Goal: Use online tool/utility: Utilize a website feature to perform a specific function

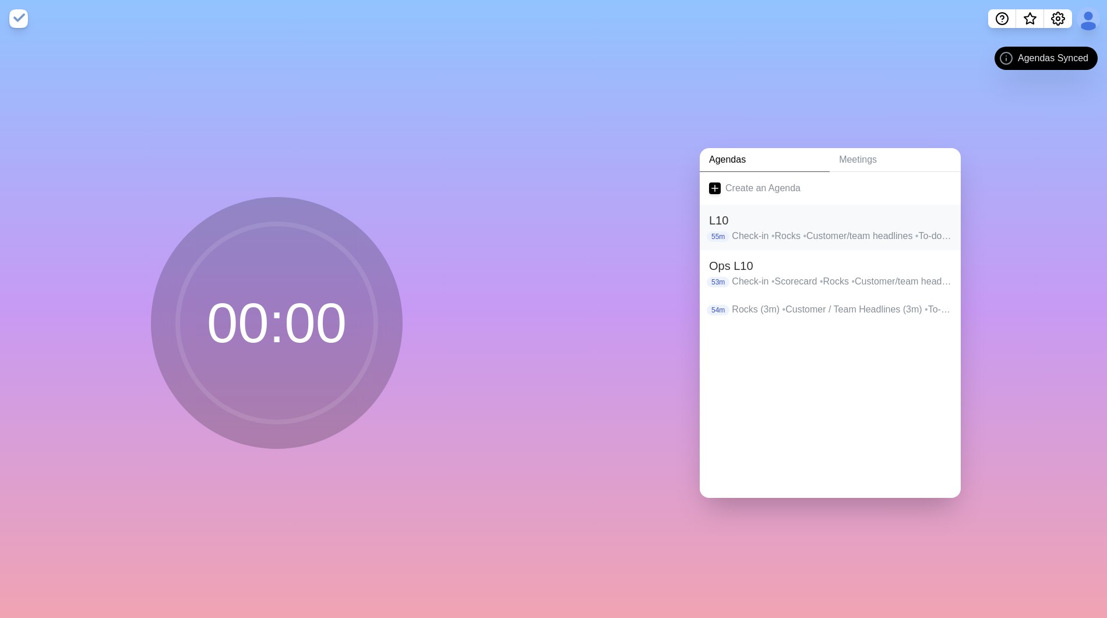
click at [789, 241] on div "L10 55m Check-in • Rocks • Customer/team headlines • To-do list • IDS • Wrap up" at bounding box center [830, 227] width 261 height 45
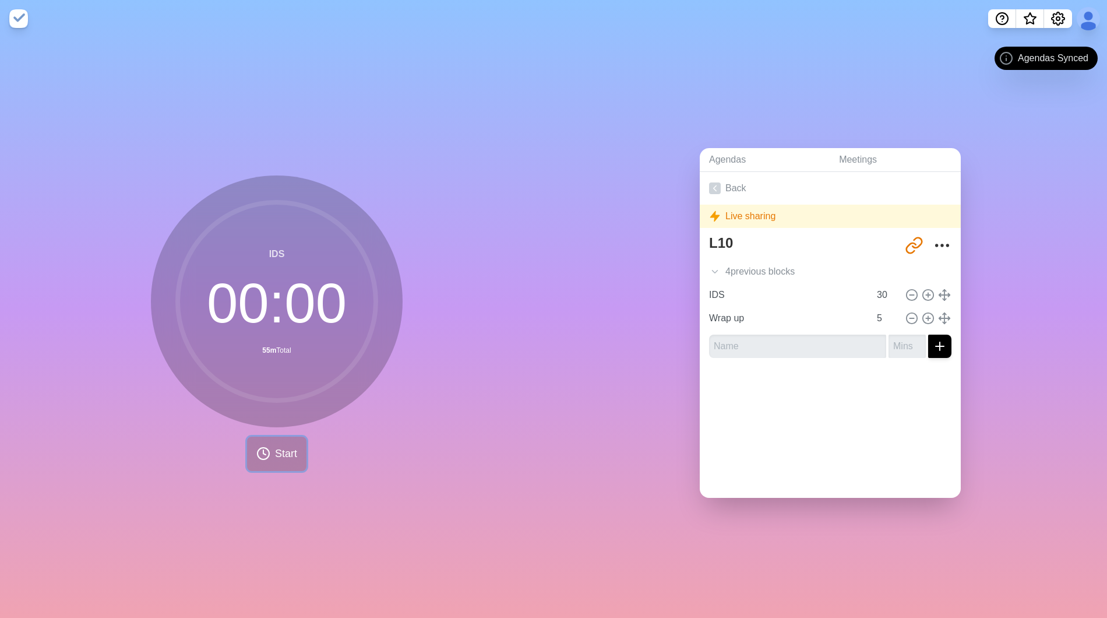
click at [281, 451] on span "Start" at bounding box center [286, 454] width 22 height 16
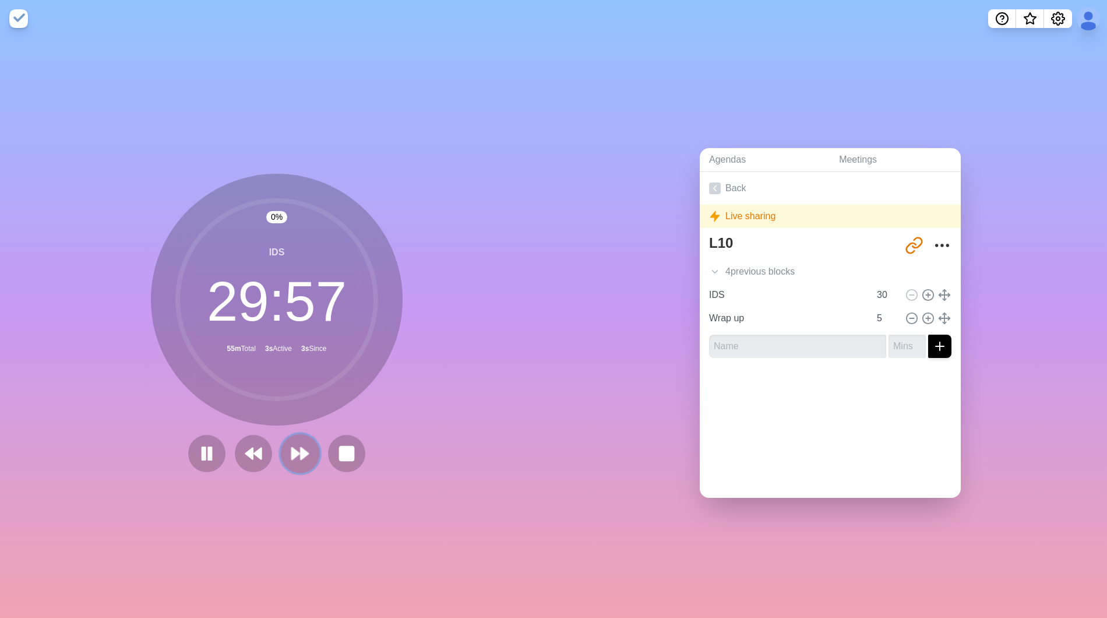
click at [301, 451] on polygon at bounding box center [305, 454] width 8 height 12
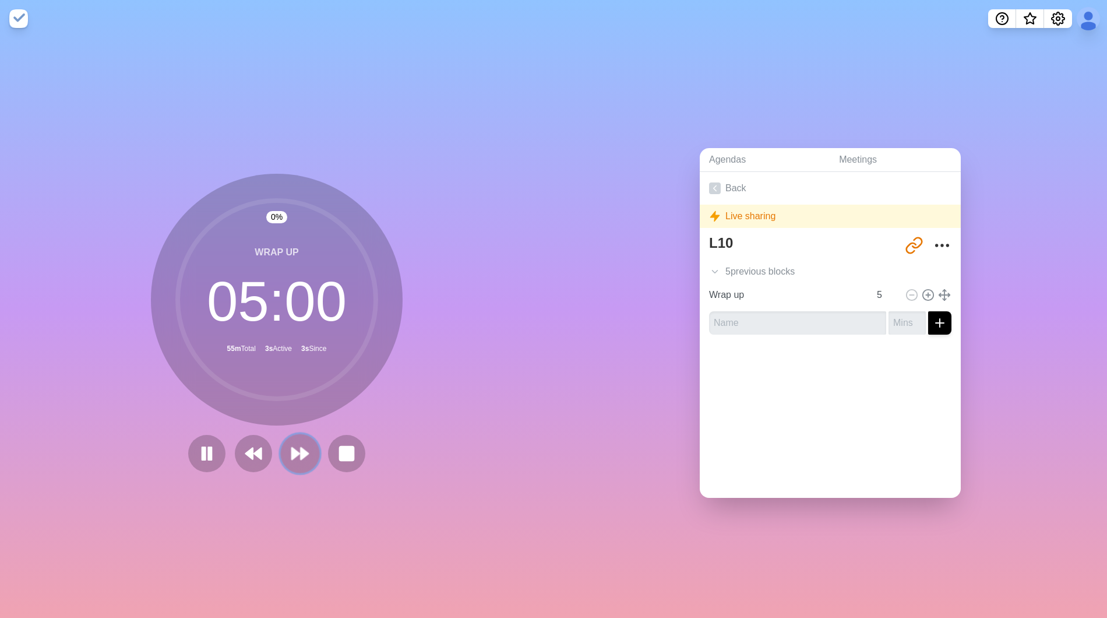
click at [301, 451] on polygon at bounding box center [305, 454] width 8 height 12
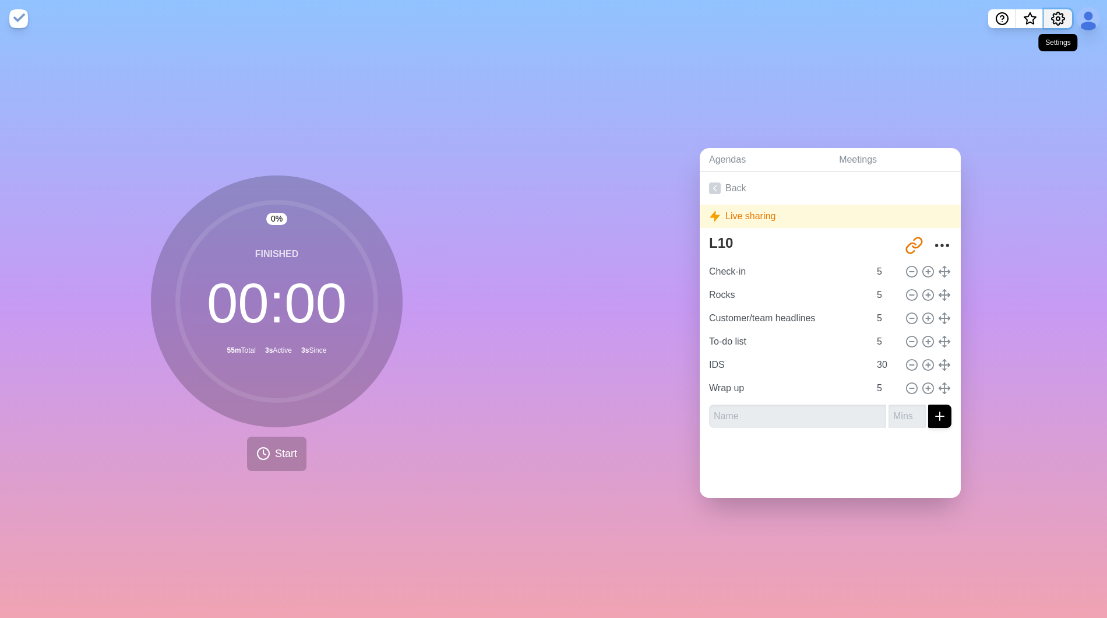
click at [1058, 19] on icon "Settings" at bounding box center [1058, 19] width 14 height 14
click at [1017, 40] on p "Preferences" at bounding box center [1020, 44] width 50 height 14
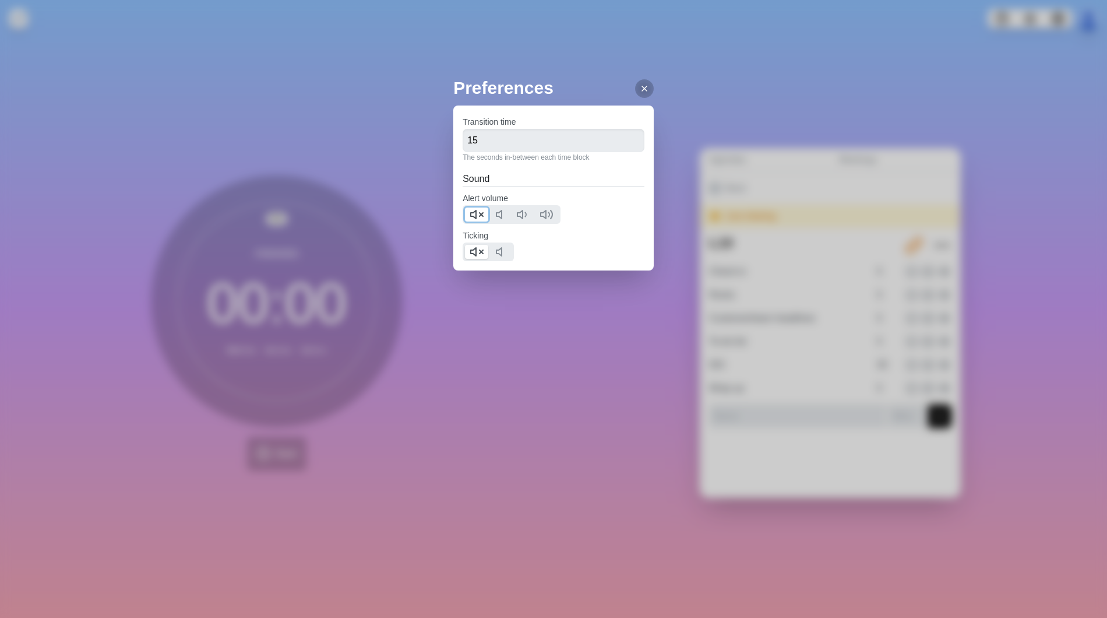
click at [472, 212] on icon at bounding box center [477, 214] width 14 height 14
drag, startPoint x: 479, startPoint y: 252, endPoint x: 599, endPoint y: 156, distance: 153.5
click at [479, 252] on icon at bounding box center [477, 252] width 14 height 14
click at [640, 91] on icon at bounding box center [644, 88] width 9 height 9
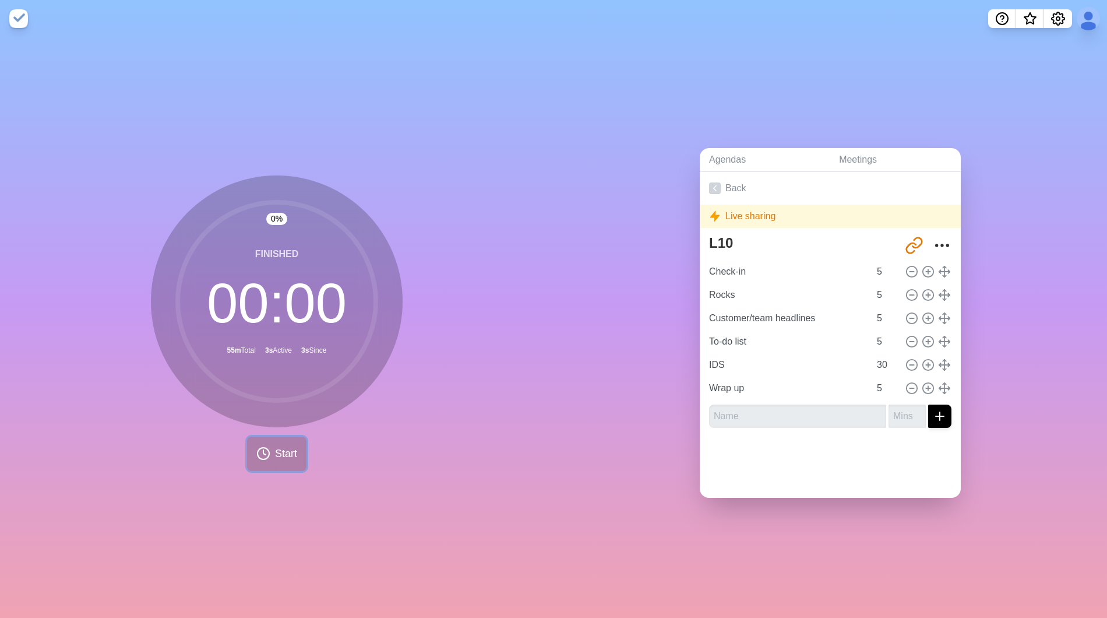
click at [275, 452] on span "Start" at bounding box center [286, 454] width 22 height 16
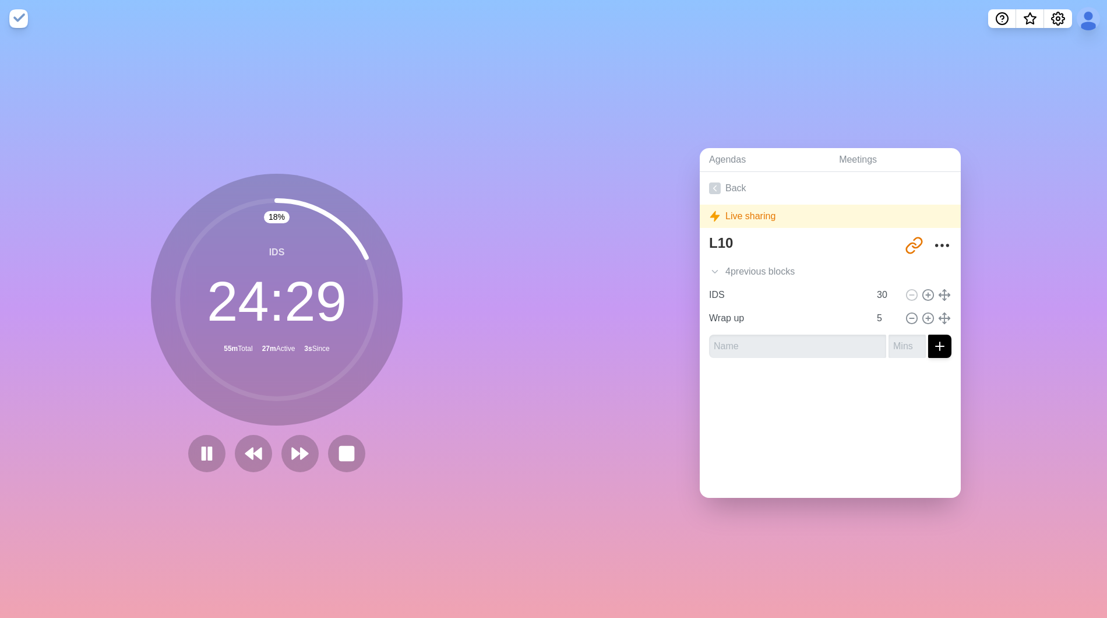
click at [639, 388] on div "Agendas Meetings Back Live sharing L10 [URL][DOMAIN_NAME] 4 previous block s Ch…" at bounding box center [831, 327] width 554 height 581
drag, startPoint x: 639, startPoint y: 379, endPoint x: 627, endPoint y: 389, distance: 15.4
click at [639, 380] on div "Agendas Meetings Back Live sharing L10 [URL][DOMAIN_NAME] 4 previous block s Ch…" at bounding box center [831, 327] width 554 height 581
